Goal: Use online tool/utility: Utilize a website feature to perform a specific function

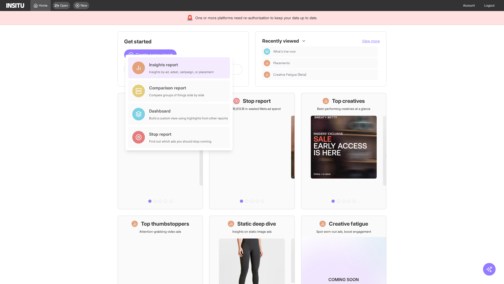
click at [180, 68] on div "Insights report Insights by ad, adset, campaign, or placement" at bounding box center [181, 67] width 65 height 13
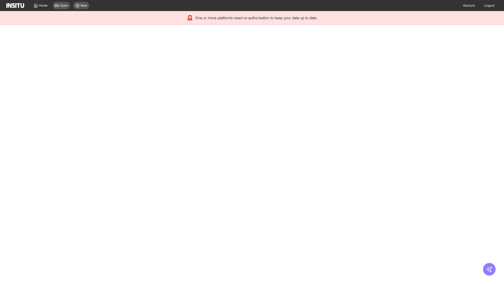
select select "**"
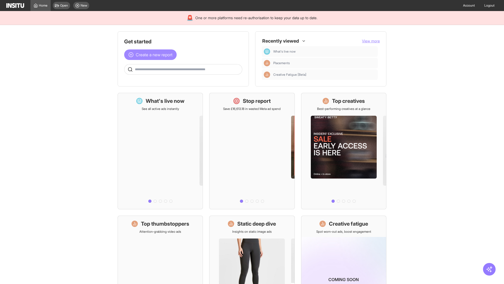
click at [152, 55] on span "Create a new report" at bounding box center [154, 54] width 37 height 6
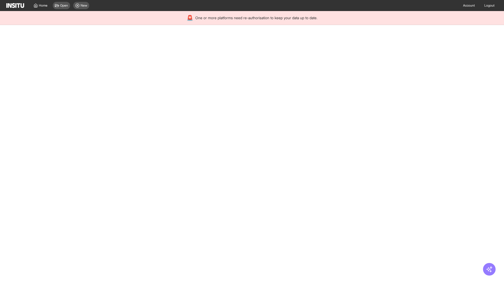
select select "**"
